Goal: Check status: Check status

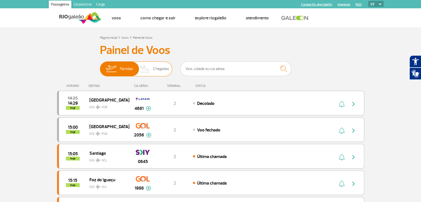
click at [160, 70] on span "Chegadas" at bounding box center [161, 69] width 16 height 14
click at [100, 66] on input "Partidas Chegadas" at bounding box center [100, 66] width 0 height 0
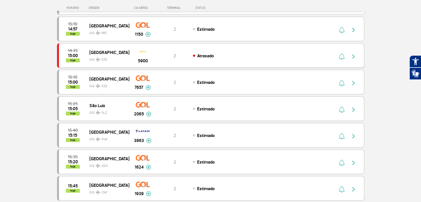
scroll to position [221, 0]
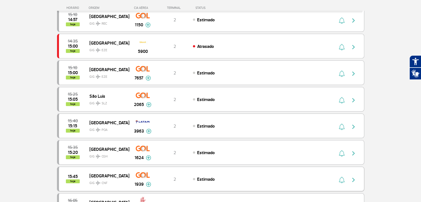
click at [147, 182] on img at bounding box center [148, 184] width 5 height 5
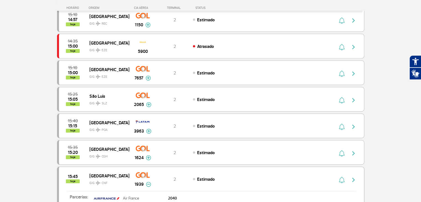
click at [148, 182] on img at bounding box center [148, 184] width 5 height 5
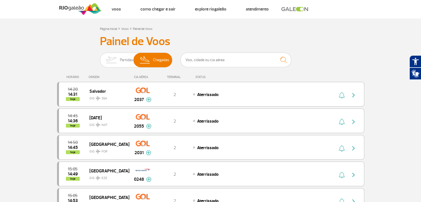
scroll to position [0, 0]
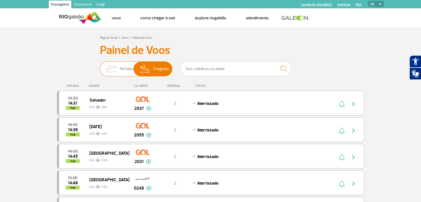
click at [127, 71] on span "Partidas" at bounding box center [126, 69] width 13 height 14
click at [100, 66] on input "Partidas Chegadas" at bounding box center [100, 66] width 0 height 0
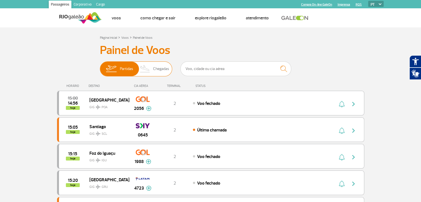
click at [152, 70] on img at bounding box center [145, 69] width 16 height 14
click at [100, 66] on input "Partidas Chegadas" at bounding box center [100, 66] width 0 height 0
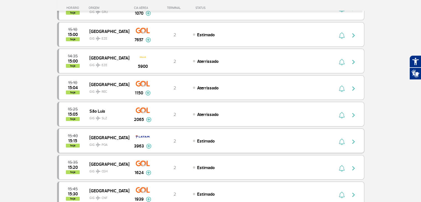
scroll to position [166, 0]
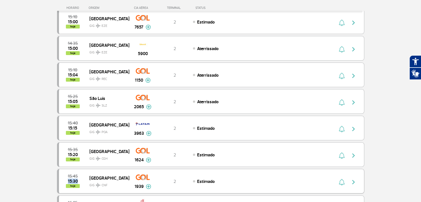
drag, startPoint x: 64, startPoint y: 178, endPoint x: 82, endPoint y: 178, distance: 17.2
click at [82, 178] on div "15:45 15:30 hoje" at bounding box center [74, 181] width 30 height 14
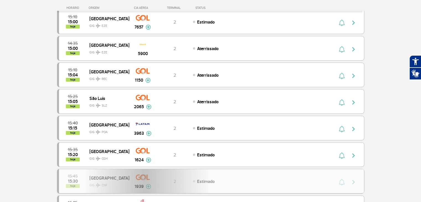
click at [81, 181] on div "15:45 15:30 hoje [GEOGRAPHIC_DATA] GIG CNF 1939 2 Estimado Parcerias: Air Franc…" at bounding box center [210, 181] width 307 height 25
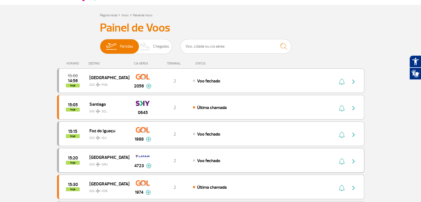
scroll to position [55, 0]
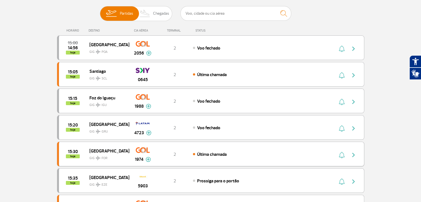
click at [76, 155] on span "hoje" at bounding box center [73, 156] width 14 height 4
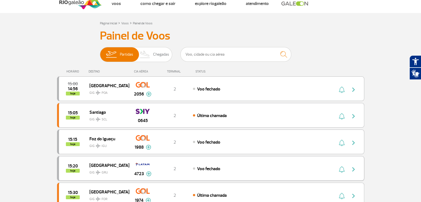
scroll to position [28, 0]
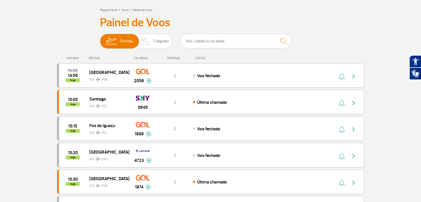
click at [152, 29] on h3 "Painel de Voos" at bounding box center [210, 23] width 221 height 14
click at [159, 47] on span "Chegadas" at bounding box center [161, 41] width 16 height 14
click at [100, 38] on input "Partidas Chegadas" at bounding box center [100, 38] width 0 height 0
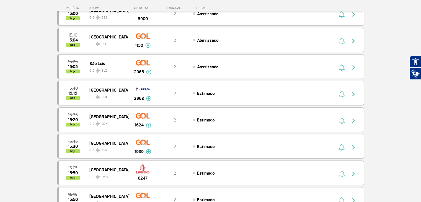
scroll to position [221, 0]
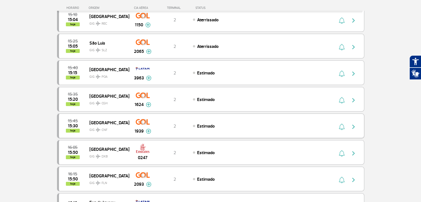
click at [72, 129] on span "hoje" at bounding box center [73, 131] width 14 height 4
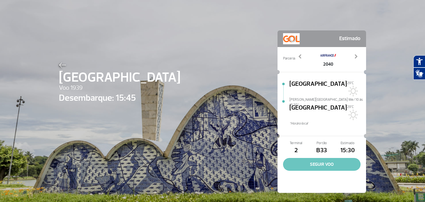
click at [301, 158] on button "SEGUIR VOO" at bounding box center [321, 164] width 77 height 13
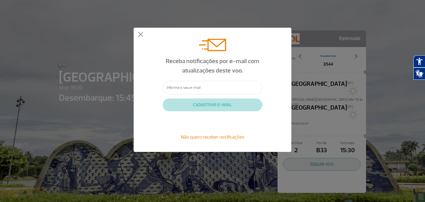
click at [203, 87] on input "text" at bounding box center [213, 88] width 100 height 14
type input "[EMAIL_ADDRESS][DOMAIN_NAME]"
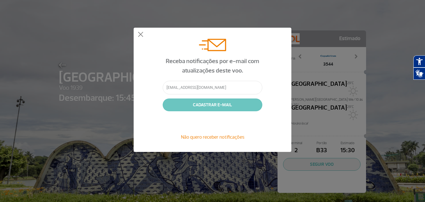
click at [216, 105] on button "CADASTRAR E-MAIL" at bounding box center [213, 104] width 100 height 13
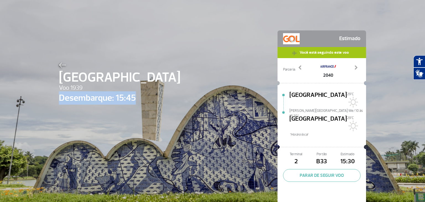
drag, startPoint x: 56, startPoint y: 98, endPoint x: 134, endPoint y: 97, distance: 78.0
click at [134, 97] on span "Desembarque: 15:45" at bounding box center [119, 97] width 121 height 13
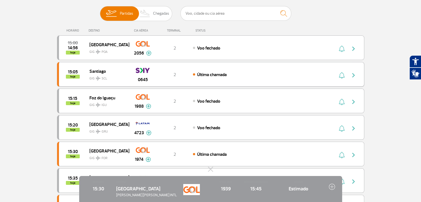
scroll to position [28, 0]
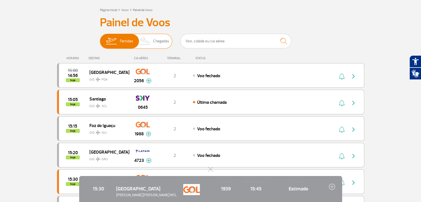
click at [158, 42] on span "Chegadas" at bounding box center [161, 41] width 16 height 14
click at [100, 38] on input "Partidas Chegadas" at bounding box center [100, 38] width 0 height 0
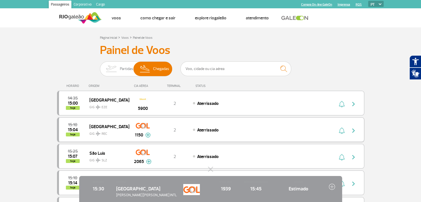
scroll to position [0, 0]
click at [126, 67] on span "Partidas" at bounding box center [126, 69] width 13 height 14
click at [100, 66] on input "Partidas Chegadas" at bounding box center [100, 66] width 0 height 0
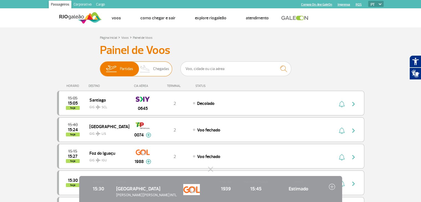
click at [154, 68] on span "Chegadas" at bounding box center [161, 69] width 16 height 14
click at [100, 66] on input "Partidas Chegadas" at bounding box center [100, 66] width 0 height 0
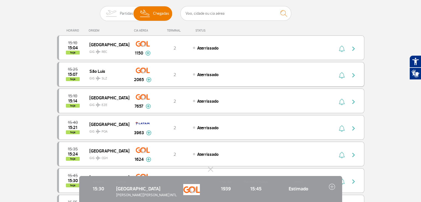
scroll to position [83, 0]
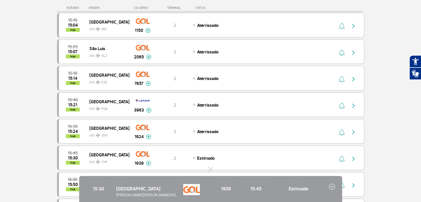
click at [332, 186] on img at bounding box center [332, 186] width 6 height 6
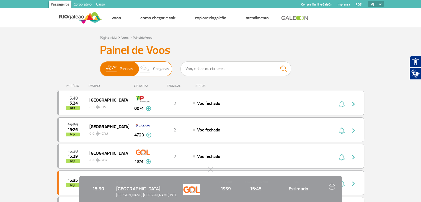
click at [155, 70] on span "Chegadas" at bounding box center [161, 69] width 16 height 14
click at [100, 66] on input "Partidas Chegadas" at bounding box center [100, 66] width 0 height 0
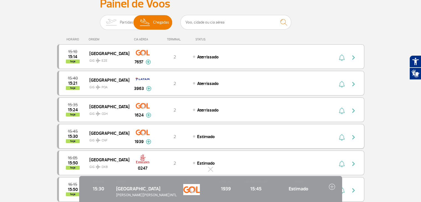
scroll to position [55, 0]
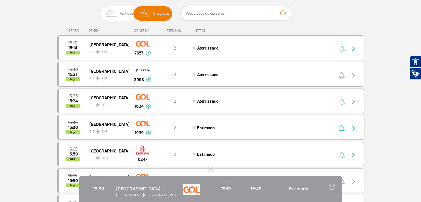
click at [352, 127] on img "button" at bounding box center [353, 128] width 7 height 7
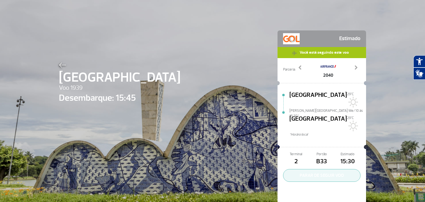
click at [314, 169] on button "PARAR DE SEGUIR VOO" at bounding box center [321, 175] width 77 height 13
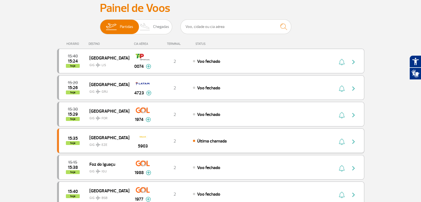
scroll to position [55, 0]
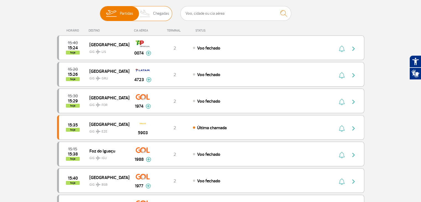
click at [160, 15] on span "Chegadas" at bounding box center [161, 13] width 16 height 14
click at [100, 11] on input "Partidas Chegadas" at bounding box center [100, 11] width 0 height 0
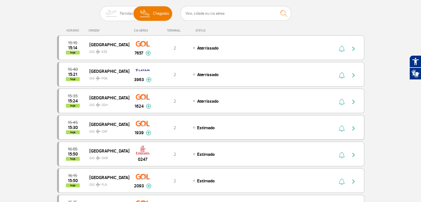
click at [352, 126] on img "button" at bounding box center [353, 128] width 7 height 7
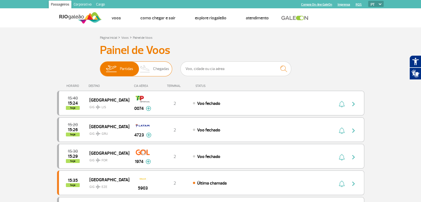
click at [154, 67] on span "Chegadas" at bounding box center [161, 69] width 16 height 14
click at [100, 66] on input "Partidas Chegadas" at bounding box center [100, 66] width 0 height 0
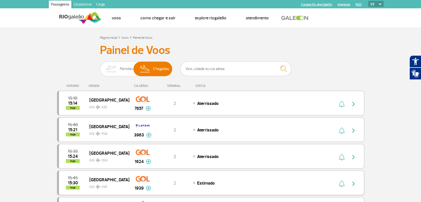
click at [354, 185] on img "button" at bounding box center [353, 183] width 7 height 7
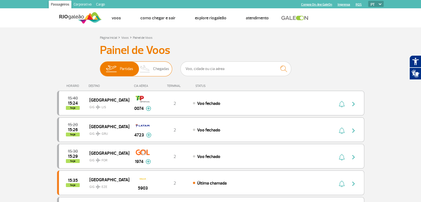
click at [152, 73] on img at bounding box center [145, 69] width 16 height 14
click at [100, 66] on input "Partidas Chegadas" at bounding box center [100, 66] width 0 height 0
